Goal: Task Accomplishment & Management: Use online tool/utility

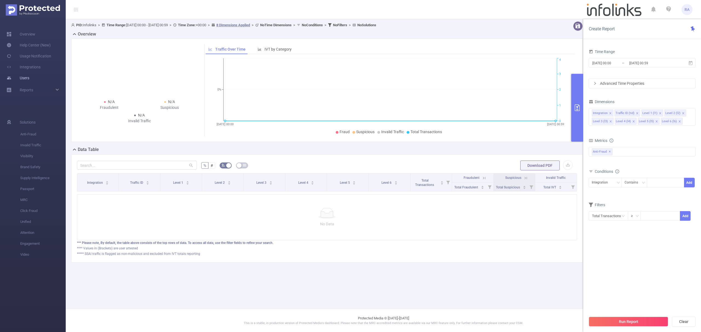
click at [20, 79] on link "Users" at bounding box center [18, 78] width 23 height 11
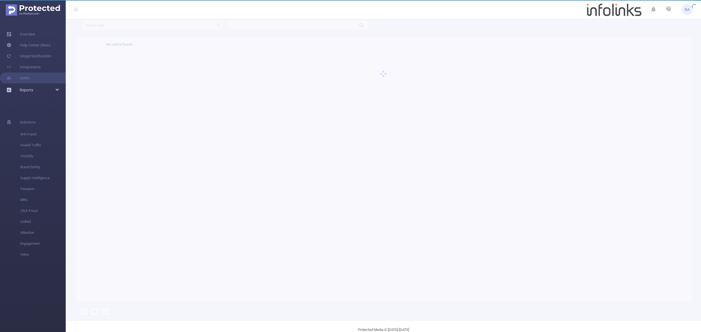
click at [28, 87] on link "Reports" at bounding box center [26, 90] width 13 height 11
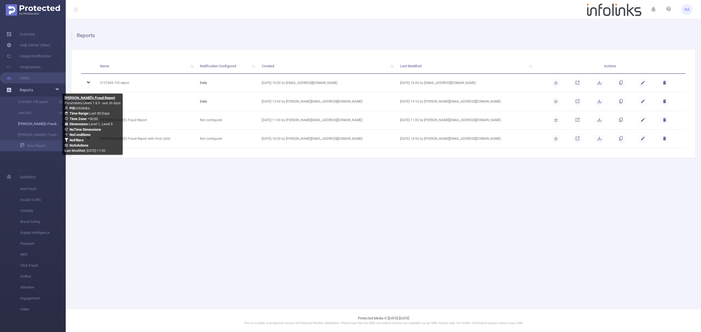
click at [40, 127] on link "[PERSON_NAME]'s Fraud Report" at bounding box center [35, 124] width 48 height 11
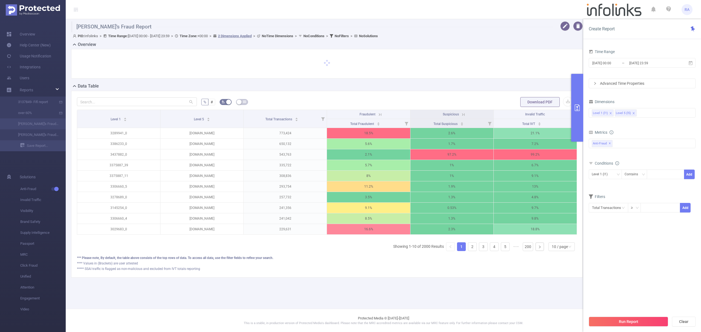
click at [581, 125] on button "primary" at bounding box center [577, 108] width 12 height 68
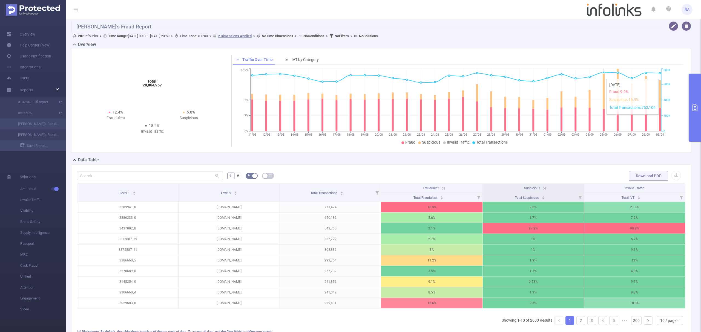
click at [701, 105] on button "primary" at bounding box center [695, 108] width 12 height 68
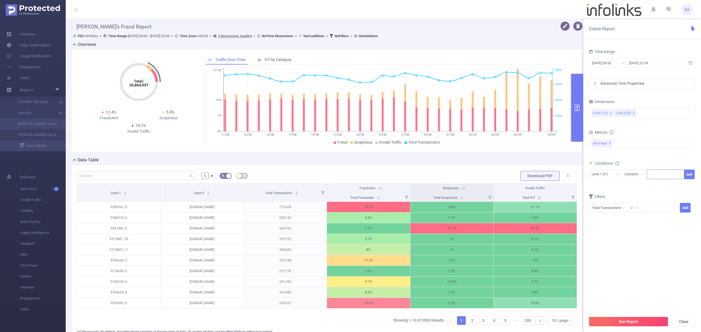
click at [670, 173] on div at bounding box center [665, 174] width 31 height 9
paste input "3419102"
type input "3419102"
click at [686, 176] on button "Add" at bounding box center [689, 175] width 11 height 10
click at [635, 323] on button "Run Report" at bounding box center [628, 322] width 79 height 10
